Goal: Communication & Community: Answer question/provide support

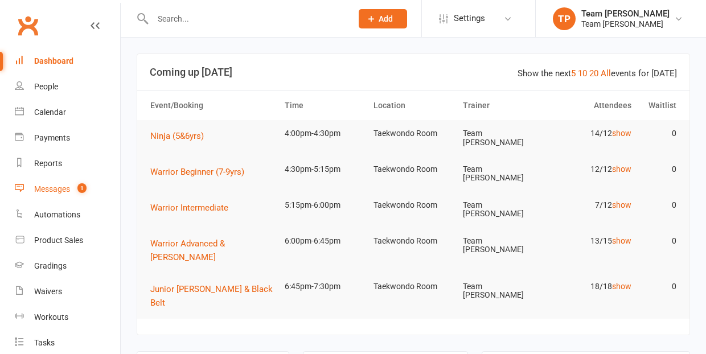
click at [52, 189] on div "Messages" at bounding box center [52, 188] width 36 height 9
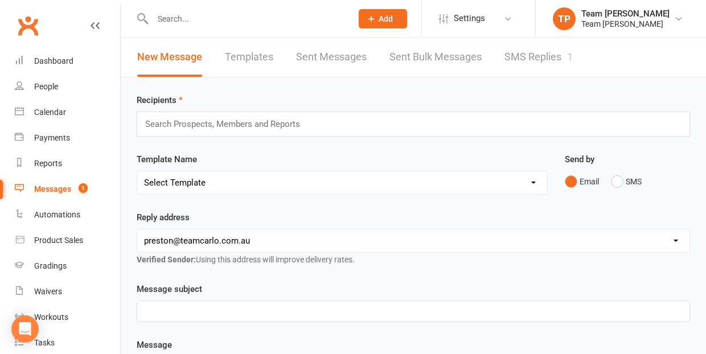
click at [525, 55] on link "SMS Replies 1" at bounding box center [538, 57] width 68 height 39
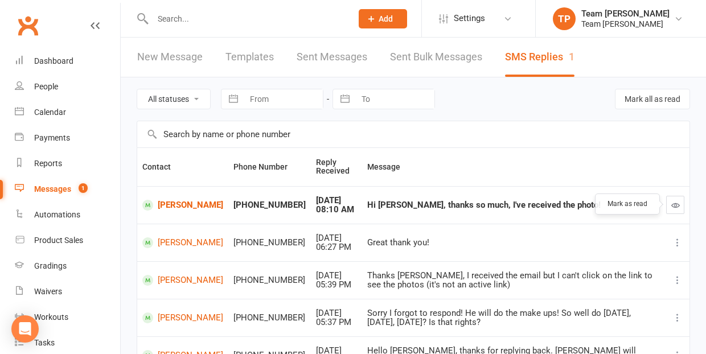
click at [674, 201] on icon "button" at bounding box center [675, 205] width 9 height 9
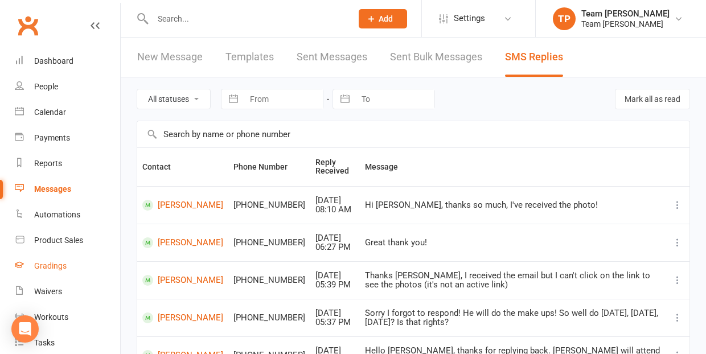
click at [56, 266] on div "Gradings" at bounding box center [50, 265] width 32 height 9
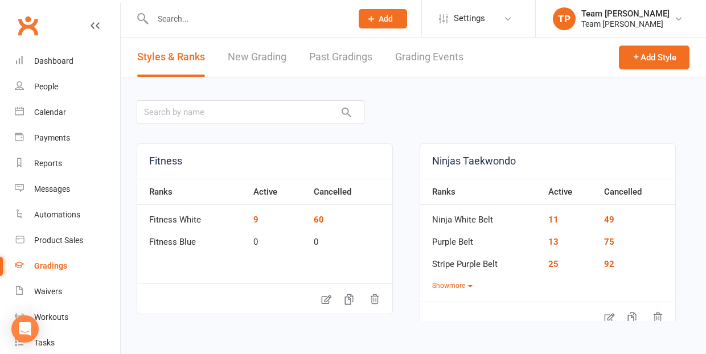
click at [419, 59] on link "Grading Events" at bounding box center [429, 57] width 68 height 39
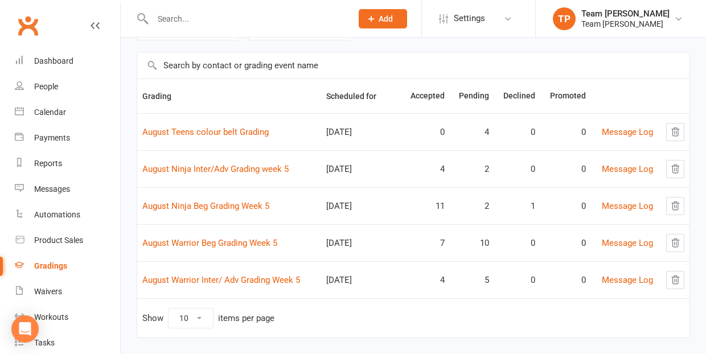
scroll to position [80, 0]
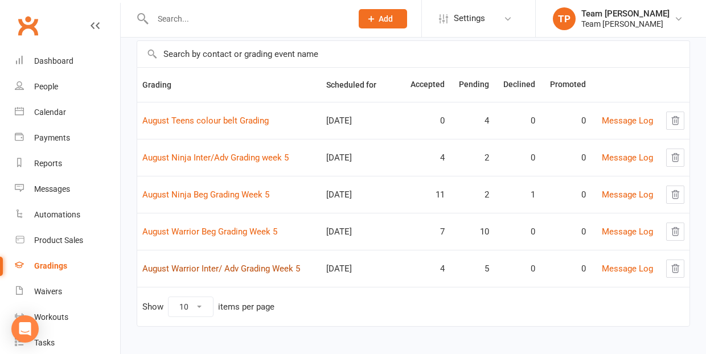
click at [250, 271] on link "August Warrior Inter/ Adv Grading Week 5" at bounding box center [221, 268] width 158 height 10
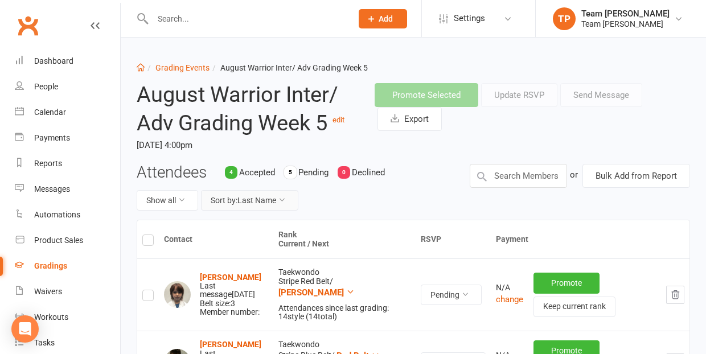
click at [254, 199] on button "Sort by: Last Name" at bounding box center [249, 200] width 97 height 20
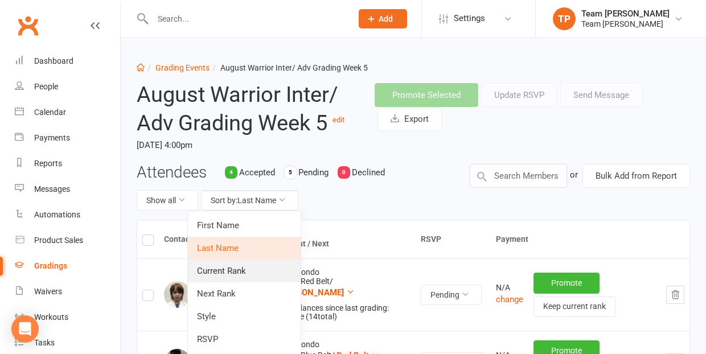
click at [246, 272] on link "Current Rank" at bounding box center [244, 270] width 113 height 23
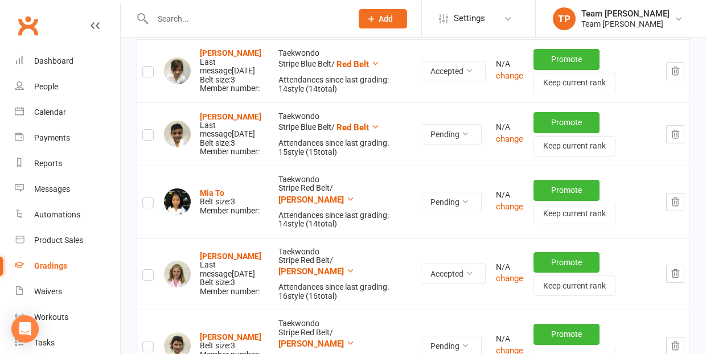
scroll to position [408, 0]
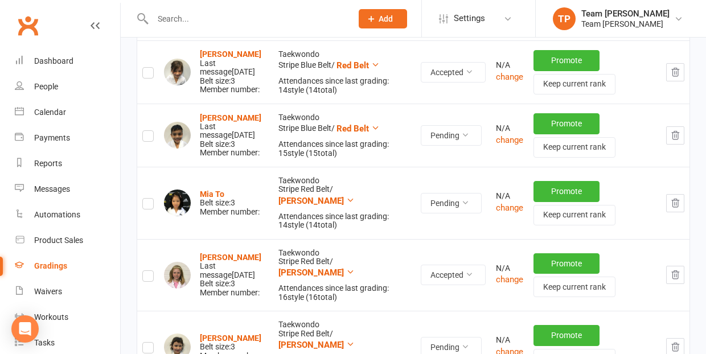
click at [678, 199] on icon "button" at bounding box center [674, 203] width 7 height 8
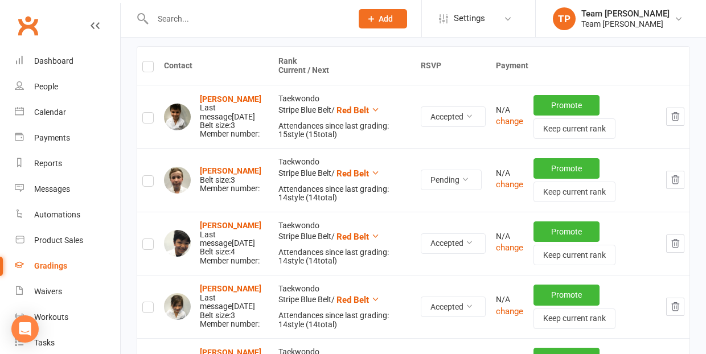
scroll to position [171, 0]
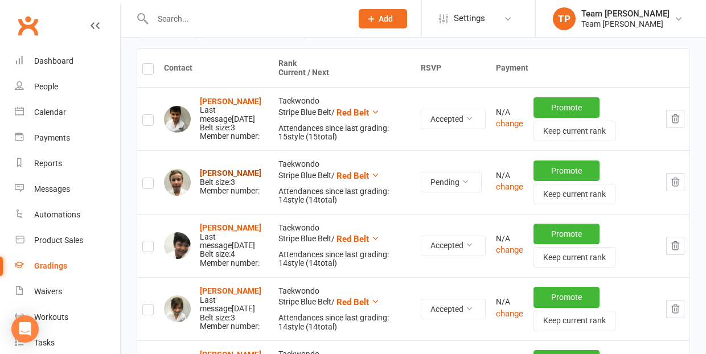
click at [216, 171] on strong "[PERSON_NAME]" at bounding box center [230, 172] width 61 height 9
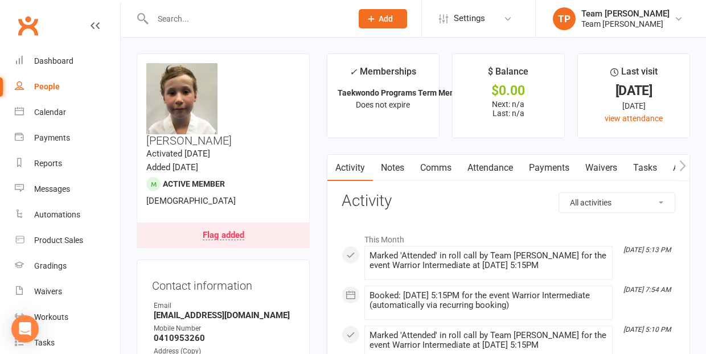
click at [440, 168] on link "Comms" at bounding box center [435, 168] width 47 height 26
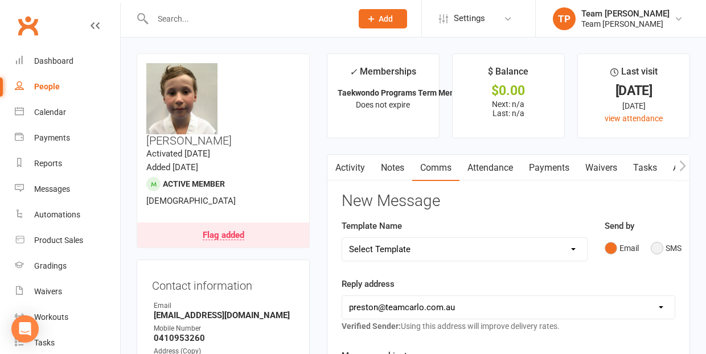
click at [654, 247] on button "SMS" at bounding box center [665, 248] width 31 height 22
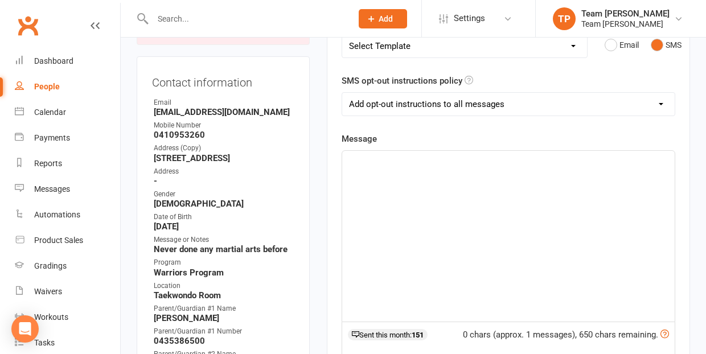
scroll to position [234, 0]
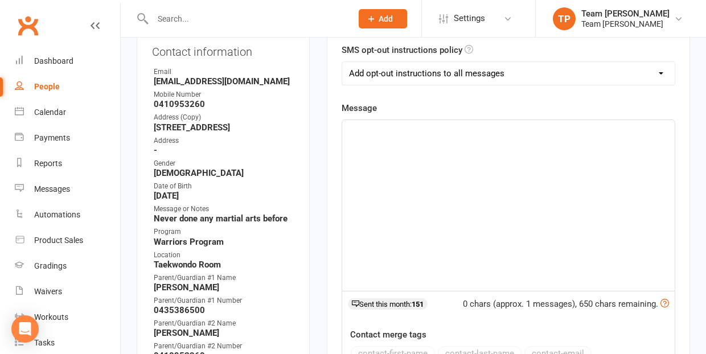
click at [366, 141] on div "﻿" at bounding box center [508, 205] width 332 height 171
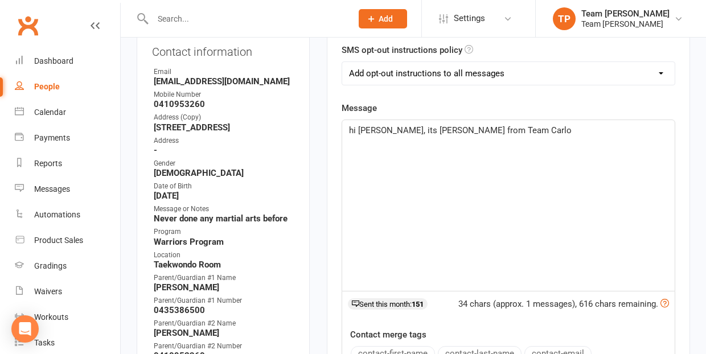
click at [353, 129] on span "hi Kate, its Gerry from Team Carlo" at bounding box center [460, 130] width 222 height 10
click at [479, 129] on p "Hi Kate, its Gerry from Team Carlo" at bounding box center [508, 130] width 319 height 14
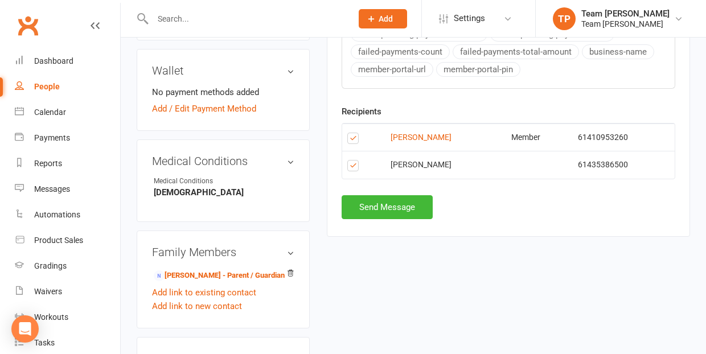
scroll to position [626, 0]
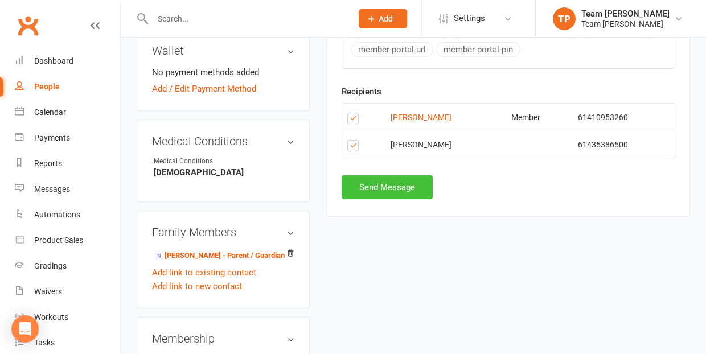
click at [393, 187] on button "Send Message" at bounding box center [386, 187] width 91 height 24
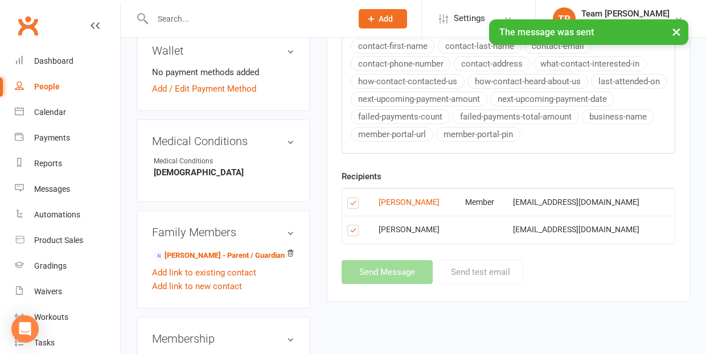
click at [350, 232] on label at bounding box center [354, 232] width 15 height 0
click at [350, 225] on input "checkbox" at bounding box center [350, 225] width 7 height 0
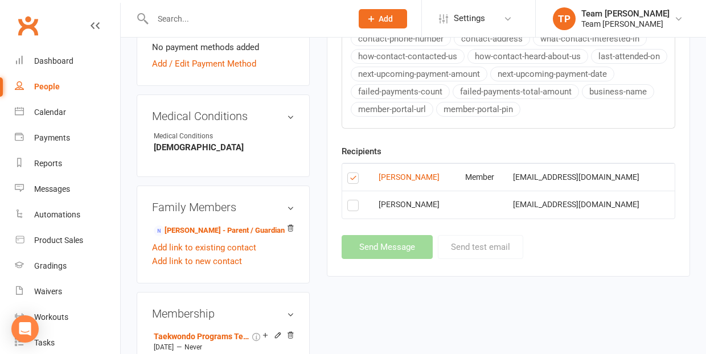
scroll to position [648, 0]
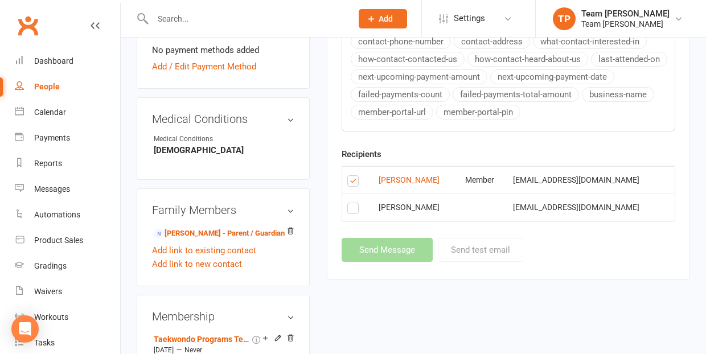
click at [353, 210] on label at bounding box center [354, 210] width 15 height 0
click at [353, 203] on input "checkbox" at bounding box center [350, 203] width 7 height 0
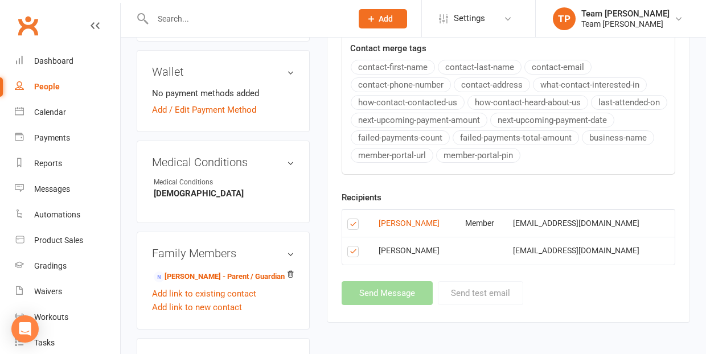
scroll to position [598, 0]
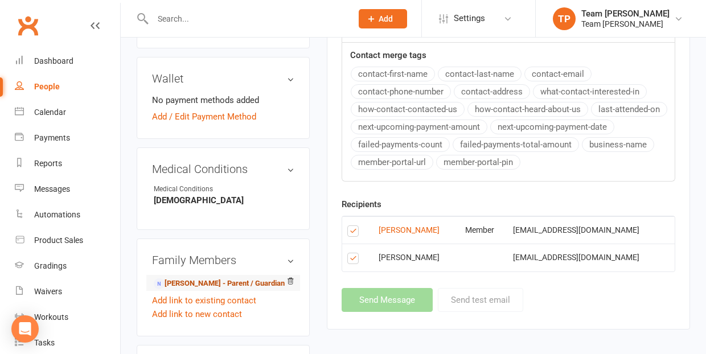
click at [192, 278] on link "Kate Renshaw - Parent / Guardian" at bounding box center [219, 284] width 131 height 12
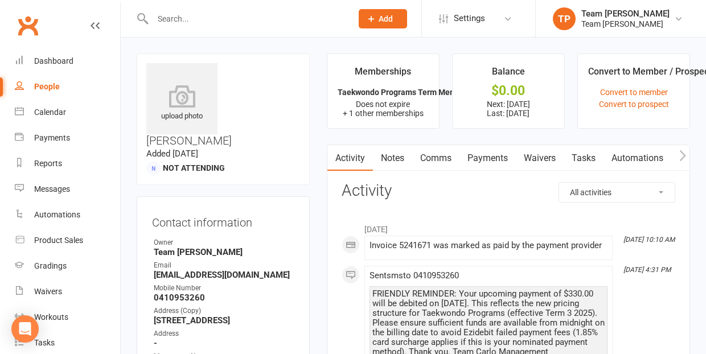
click at [361, 158] on link "Activity" at bounding box center [350, 158] width 46 height 26
click at [47, 113] on div "Calendar" at bounding box center [50, 112] width 32 height 9
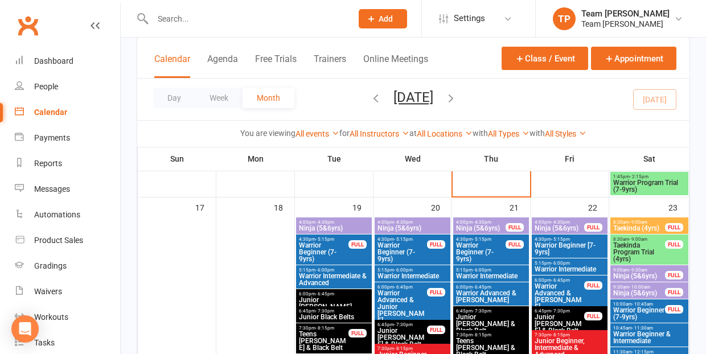
scroll to position [769, 0]
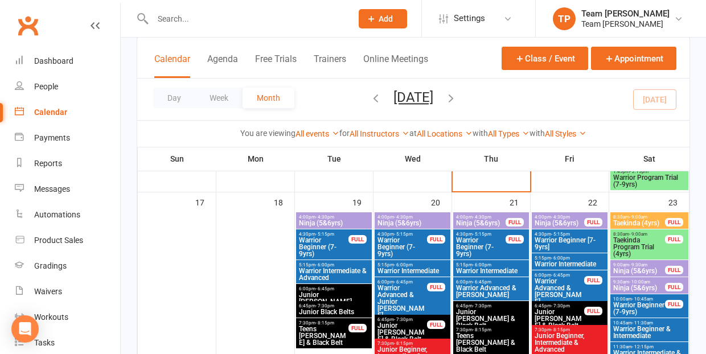
click at [482, 220] on span "Ninja (5&6yrs)" at bounding box center [480, 223] width 51 height 7
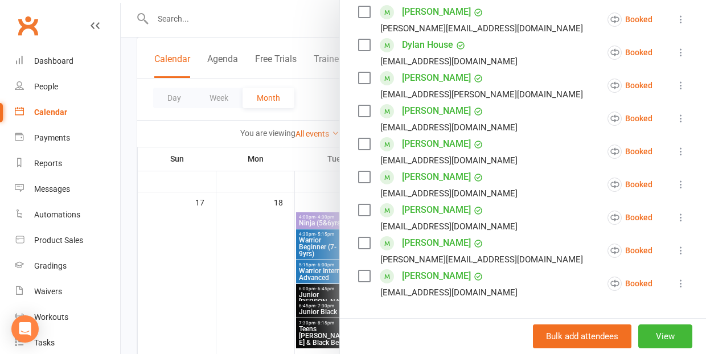
scroll to position [375, 0]
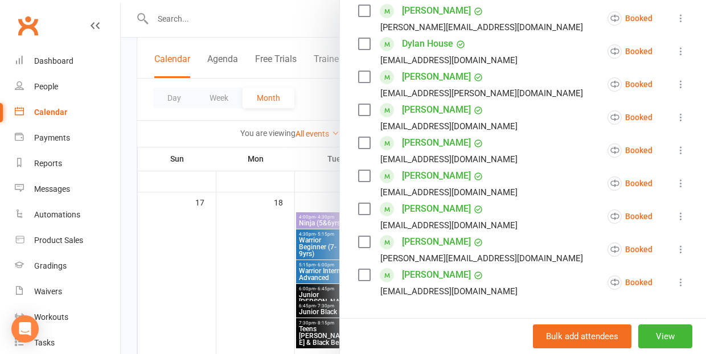
drag, startPoint x: 147, startPoint y: 255, endPoint x: 126, endPoint y: 240, distance: 26.4
click at [147, 255] on div at bounding box center [413, 177] width 585 height 354
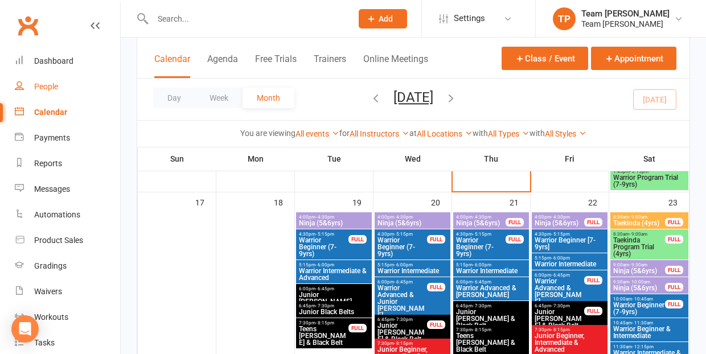
click at [45, 84] on div "People" at bounding box center [46, 86] width 24 height 9
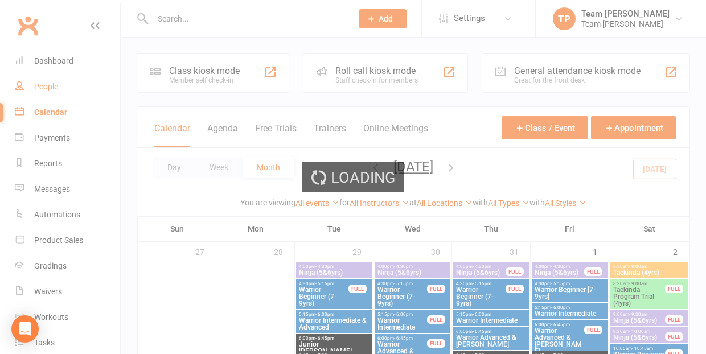
select select "100"
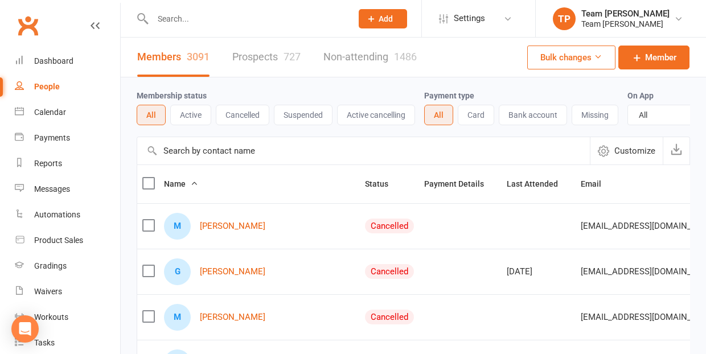
click at [190, 10] on div at bounding box center [240, 18] width 207 height 37
click at [189, 16] on input "text" at bounding box center [246, 19] width 195 height 16
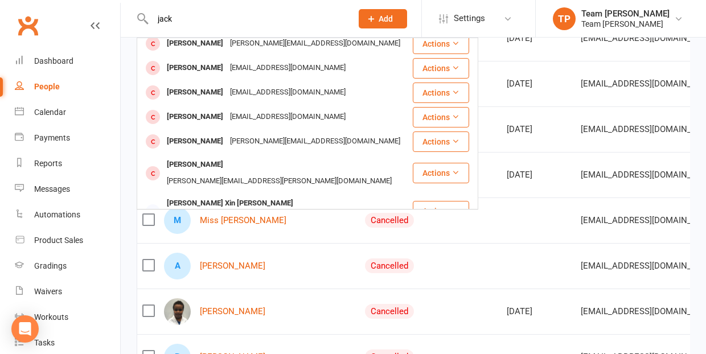
scroll to position [4, 0]
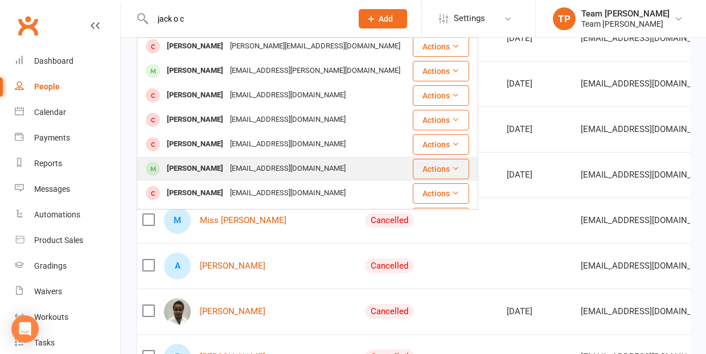
type input "jack o c"
click at [203, 168] on div "[PERSON_NAME]" at bounding box center [194, 168] width 63 height 17
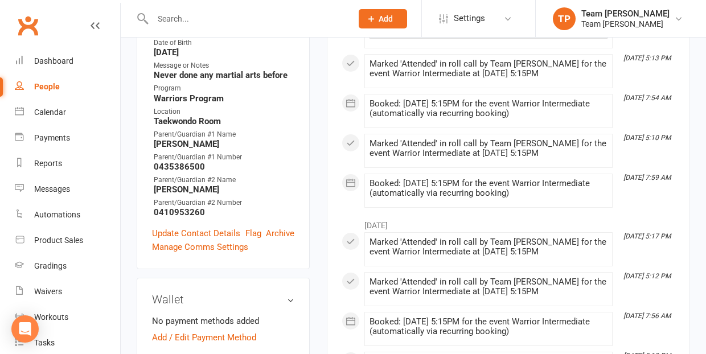
scroll to position [370, 0]
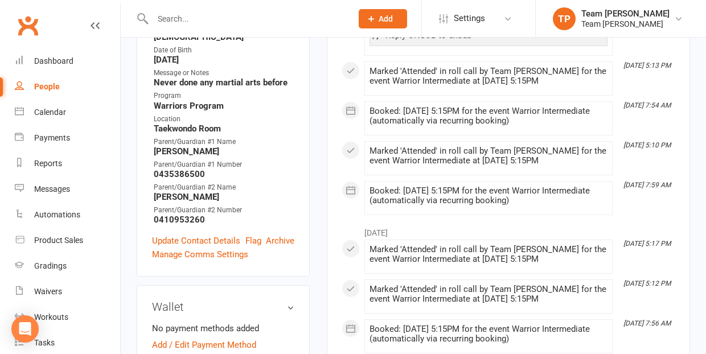
click at [48, 85] on div "People" at bounding box center [47, 86] width 26 height 9
select select "100"
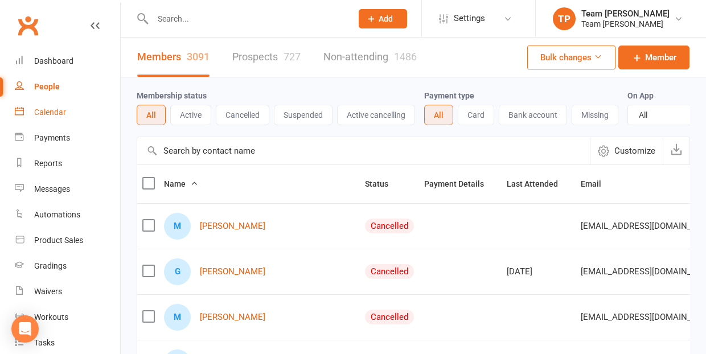
click at [57, 109] on div "Calendar" at bounding box center [50, 112] width 32 height 9
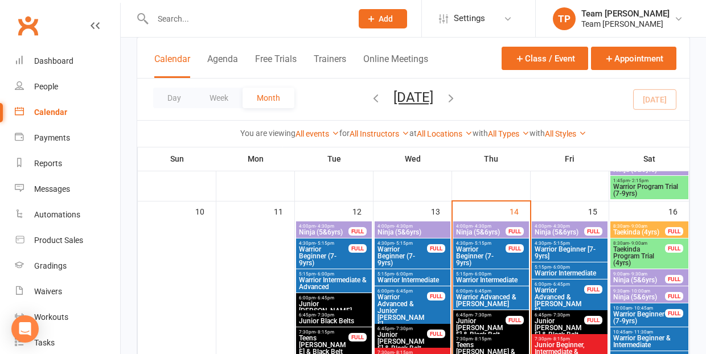
scroll to position [519, 0]
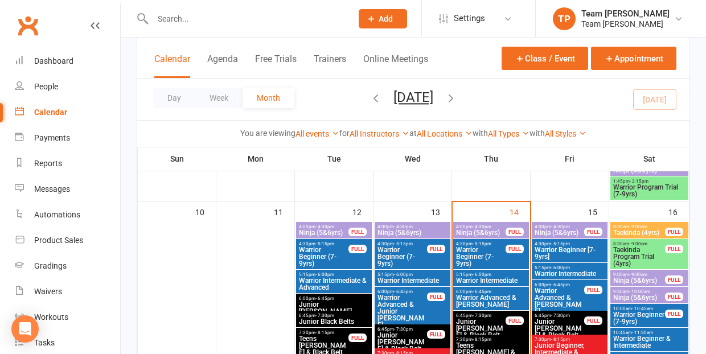
click at [633, 317] on span "Warrior Beginner (7-9yrs)" at bounding box center [638, 318] width 53 height 14
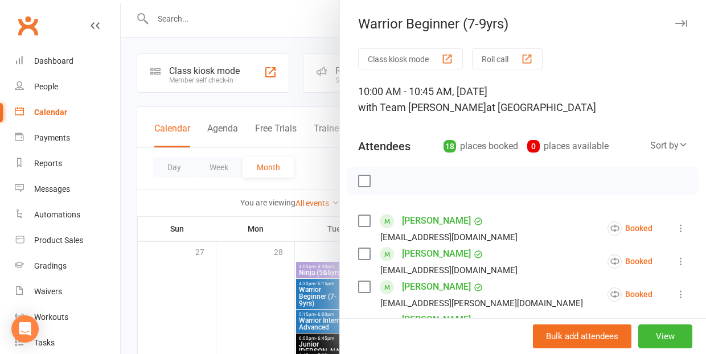
scroll to position [0, 0]
click at [528, 55] on div "button" at bounding box center [527, 59] width 12 height 12
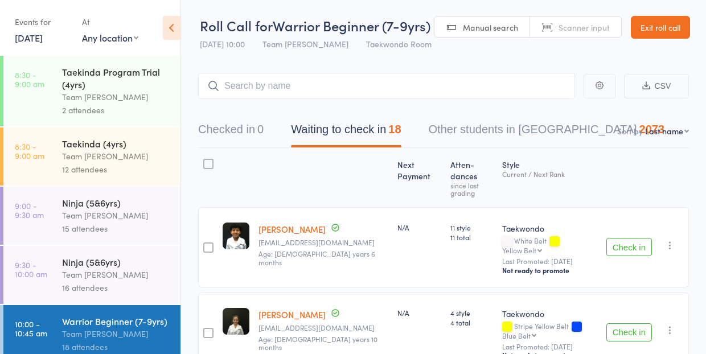
click at [663, 25] on link "Exit roll call" at bounding box center [659, 27] width 59 height 23
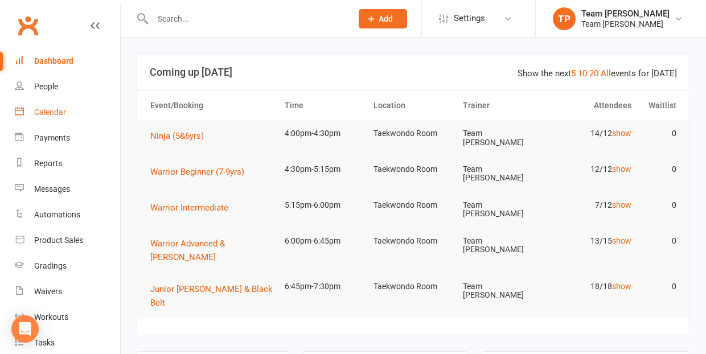
click at [54, 111] on div "Calendar" at bounding box center [50, 112] width 32 height 9
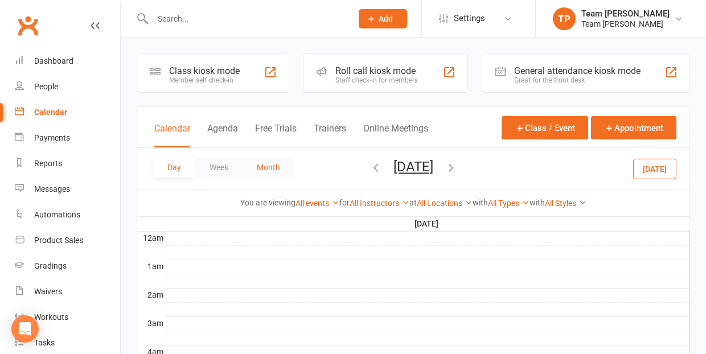
click at [266, 172] on button "Month" at bounding box center [268, 167] width 52 height 20
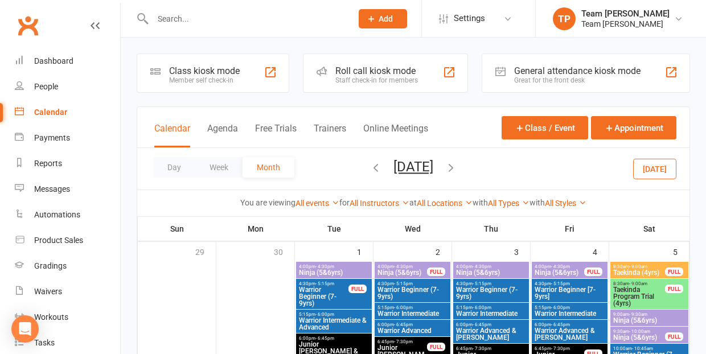
click at [457, 166] on icon "button" at bounding box center [450, 167] width 13 height 13
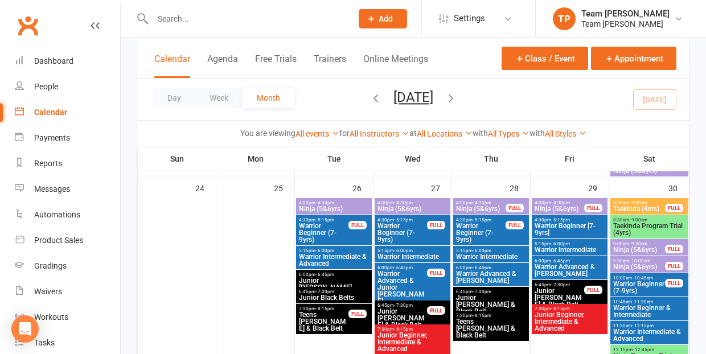
scroll to position [999, 0]
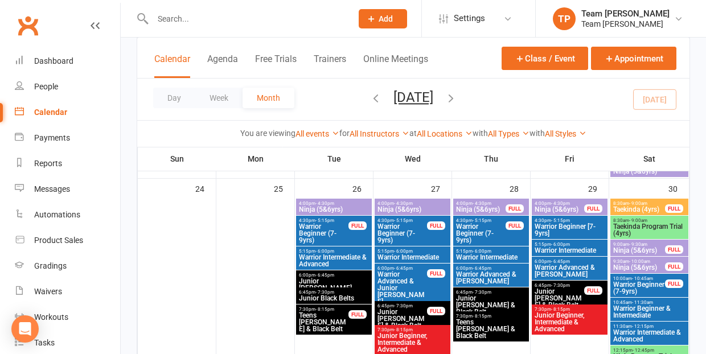
click at [638, 283] on span "Warrior Beginner (7-9yrs)" at bounding box center [638, 288] width 53 height 14
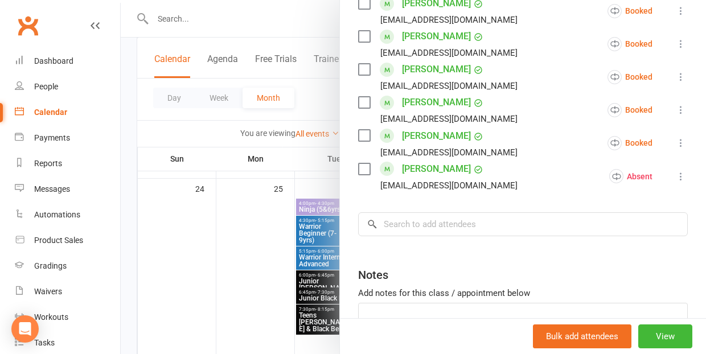
scroll to position [634, 0]
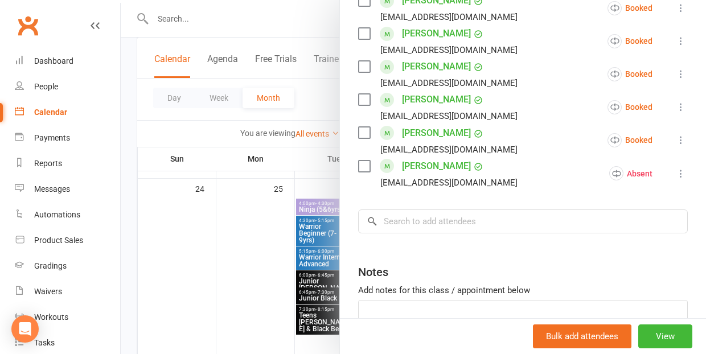
click at [228, 260] on div at bounding box center [413, 177] width 585 height 354
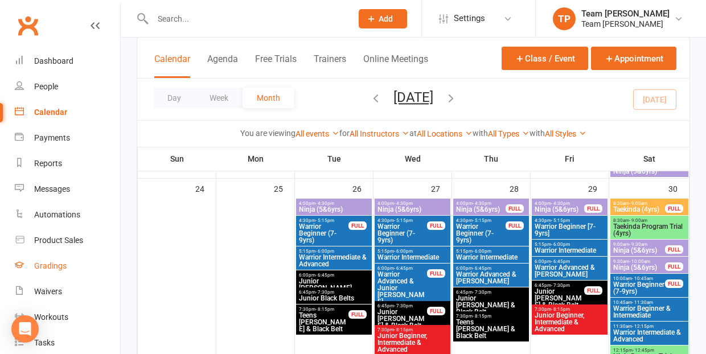
click at [56, 271] on link "Gradings" at bounding box center [67, 266] width 105 height 26
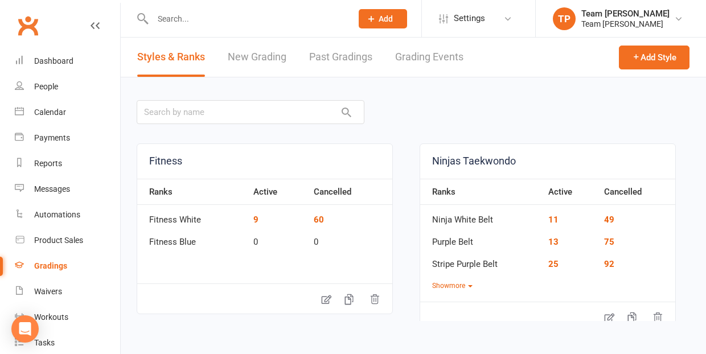
click at [427, 55] on link "Grading Events" at bounding box center [429, 57] width 68 height 39
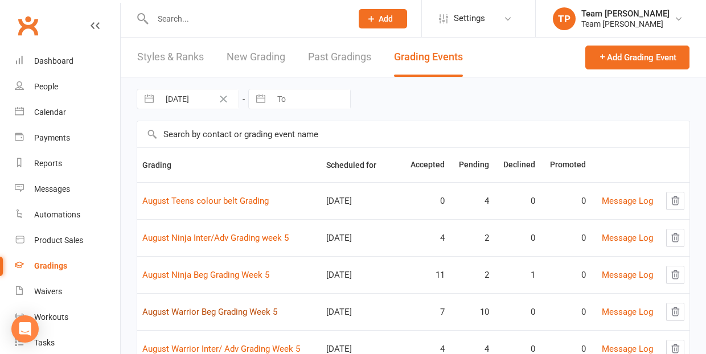
click at [248, 307] on link "August Warrior Beg Grading Week 5" at bounding box center [209, 312] width 135 height 10
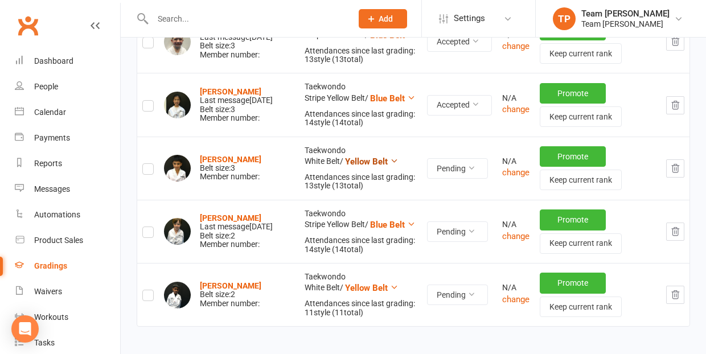
scroll to position [1010, 0]
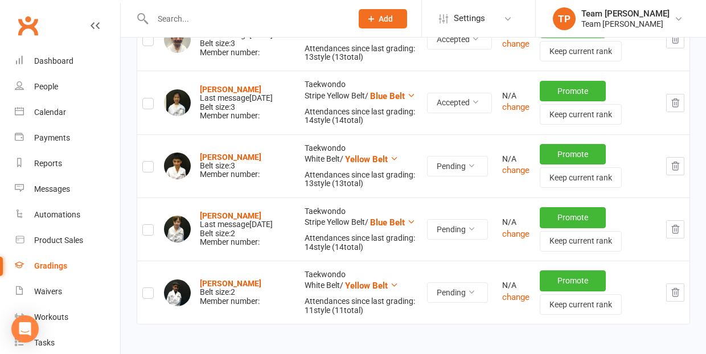
click at [674, 288] on icon "button" at bounding box center [675, 292] width 10 height 10
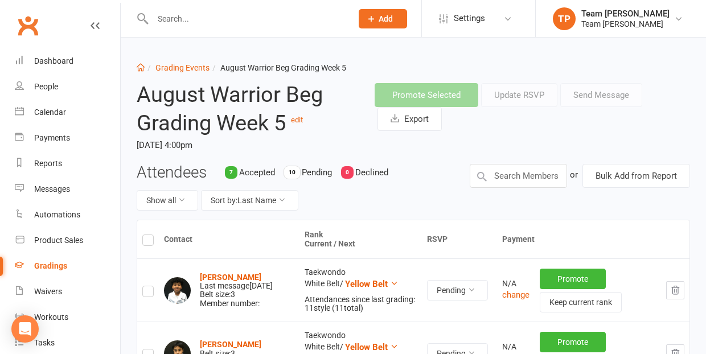
scroll to position [0, 0]
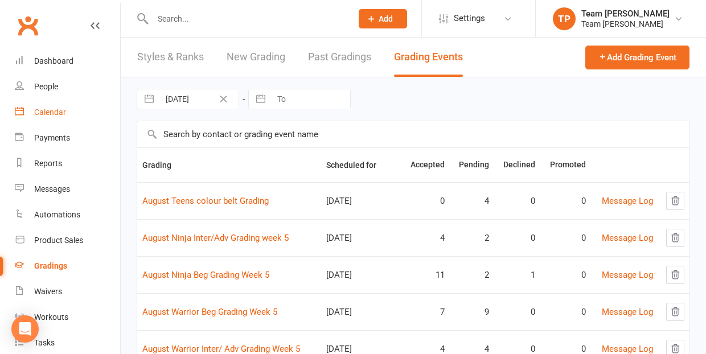
click at [52, 108] on div "Calendar" at bounding box center [50, 112] width 32 height 9
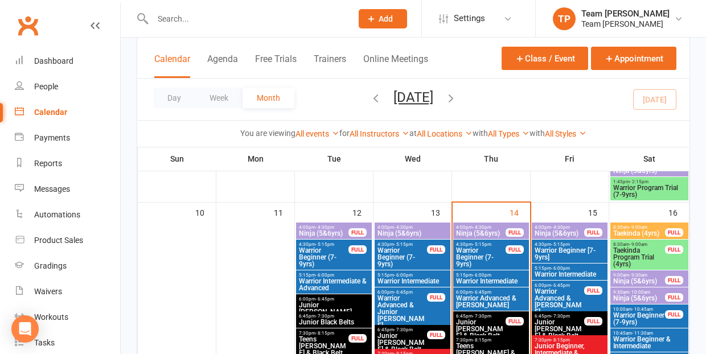
scroll to position [519, 0]
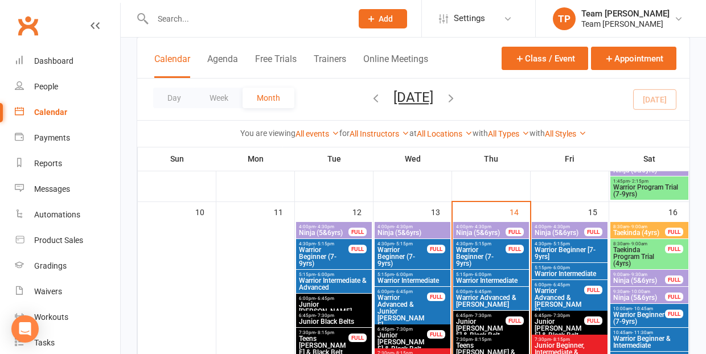
click at [481, 229] on span "Ninja (5&6yrs)" at bounding box center [480, 232] width 51 height 7
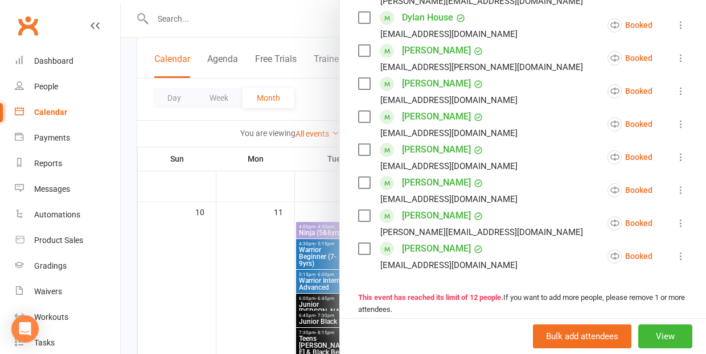
scroll to position [409, 0]
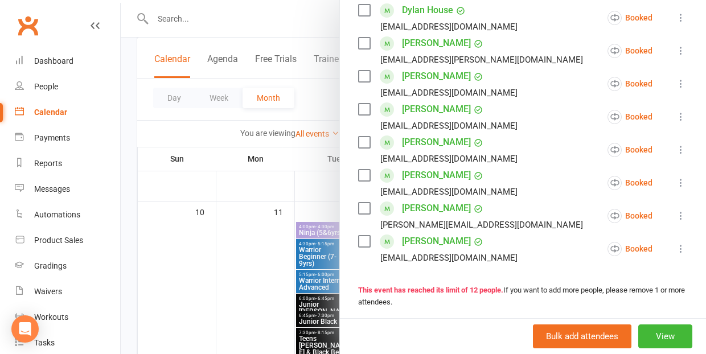
click at [250, 267] on div at bounding box center [413, 177] width 585 height 354
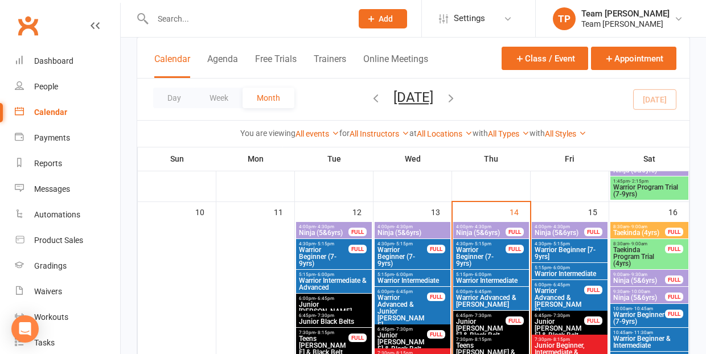
click at [491, 246] on span "Warrior Beginner (7-9yrs)" at bounding box center [480, 256] width 51 height 20
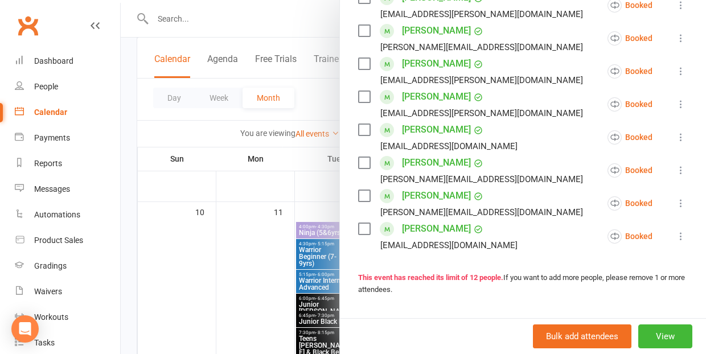
scroll to position [353, 0]
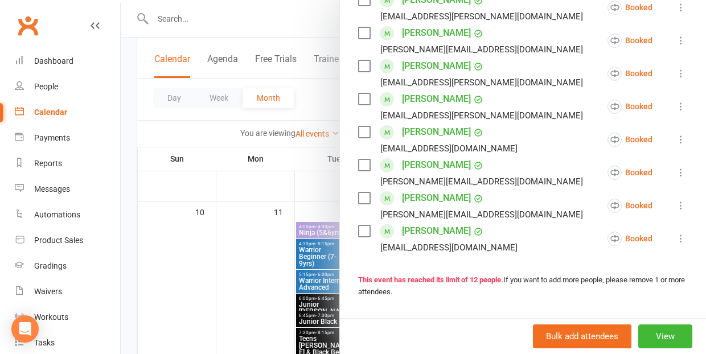
click at [257, 282] on div at bounding box center [413, 177] width 585 height 354
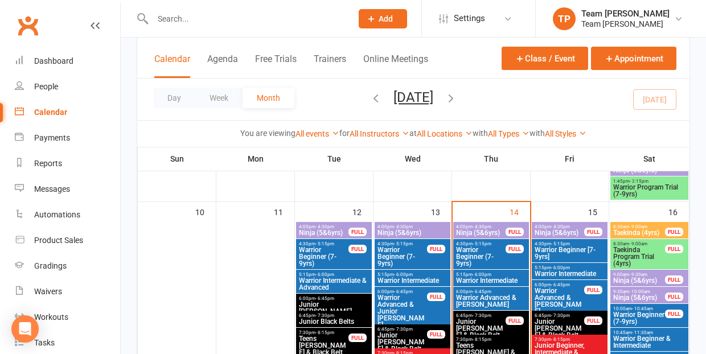
click at [479, 278] on span "Warrior Intermediate" at bounding box center [490, 280] width 71 height 7
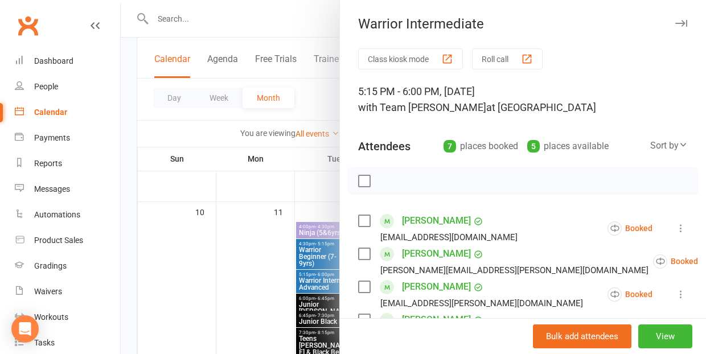
click at [236, 267] on div at bounding box center [413, 177] width 585 height 354
